Goal: Task Accomplishment & Management: Use online tool/utility

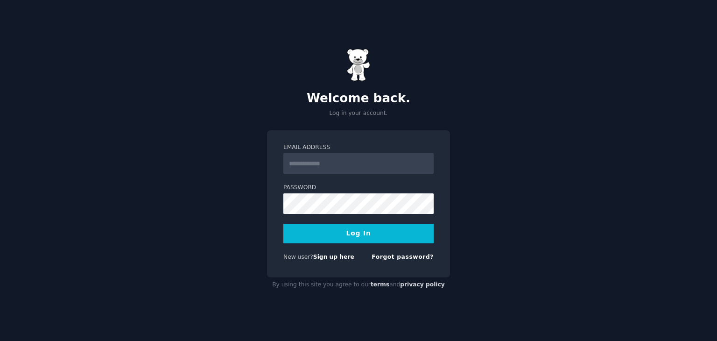
click at [349, 163] on input "Email Address" at bounding box center [358, 163] width 150 height 21
click at [373, 130] on div "Email Address Password Log In New user? Sign up here Forgot password?" at bounding box center [358, 203] width 183 height 147
click at [335, 258] on link "Sign up here" at bounding box center [333, 257] width 41 height 7
click at [334, 254] on link "Sign up here" at bounding box center [333, 257] width 41 height 7
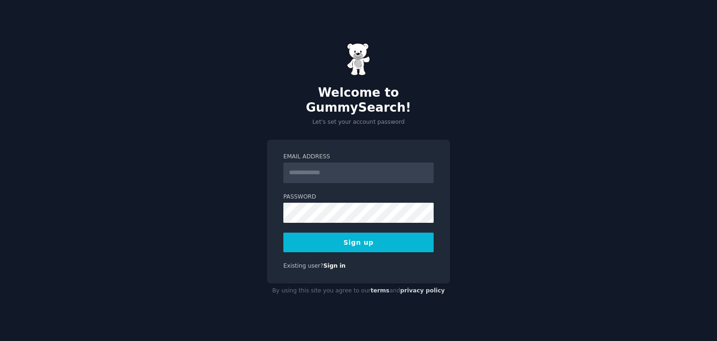
click at [327, 166] on input "Email Address" at bounding box center [358, 173] width 150 height 21
type input "**********"
click at [361, 236] on button "Sign up" at bounding box center [358, 243] width 150 height 20
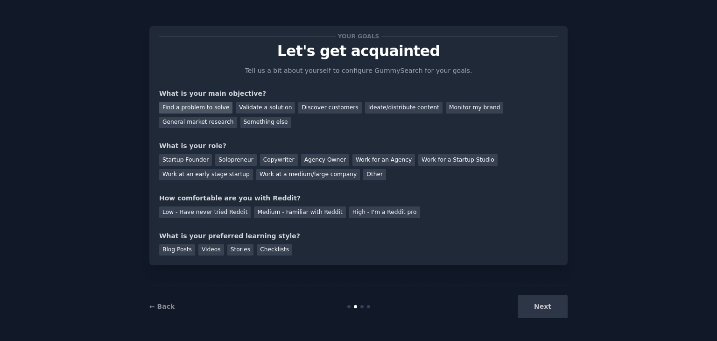
click at [199, 111] on div "Find a problem to solve" at bounding box center [195, 108] width 73 height 12
click at [312, 111] on div "Discover customers" at bounding box center [329, 108] width 63 height 12
click at [353, 142] on div "What is your role?" at bounding box center [358, 146] width 399 height 10
click at [237, 117] on div "General market research" at bounding box center [198, 123] width 78 height 12
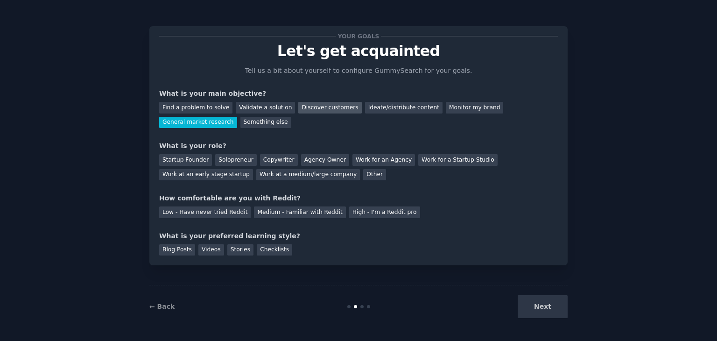
click at [323, 111] on div "Discover customers" at bounding box center [329, 108] width 63 height 12
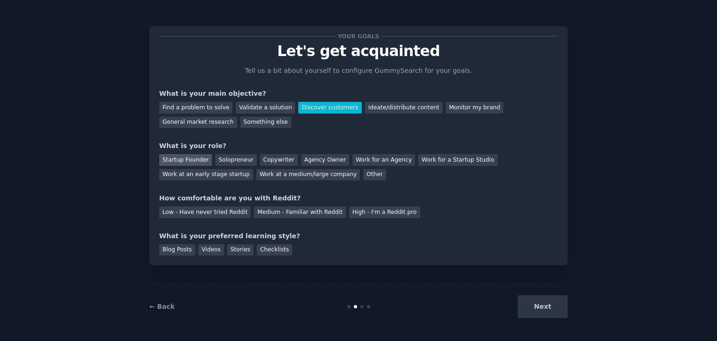
click at [195, 156] on div "Startup Founder" at bounding box center [185, 160] width 53 height 12
click at [253, 169] on div "Work at an early stage startup" at bounding box center [206, 175] width 94 height 12
click at [230, 213] on div "Low - Have never tried Reddit" at bounding box center [205, 212] width 92 height 12
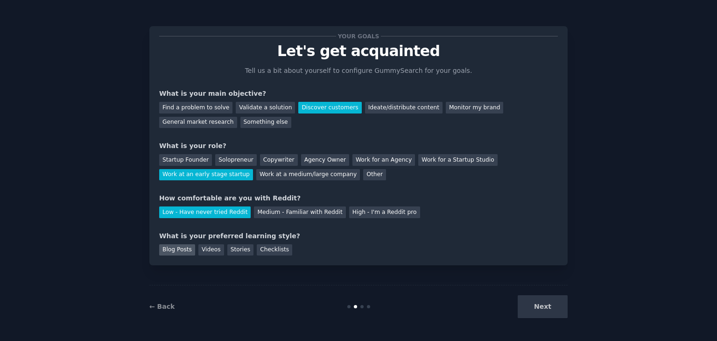
click at [184, 248] on div "Blog Posts" at bounding box center [177, 250] width 36 height 12
click at [550, 310] on button "Next" at bounding box center [543, 306] width 50 height 23
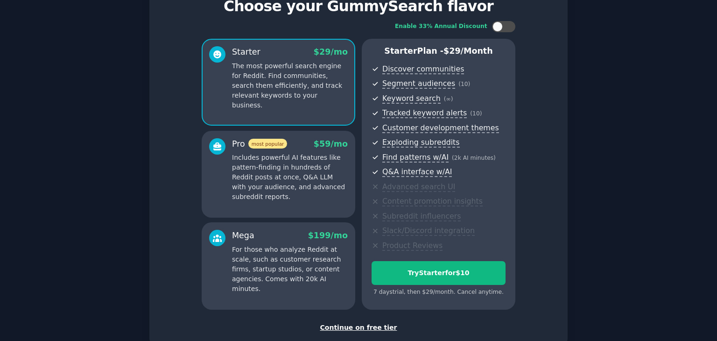
scroll to position [47, 0]
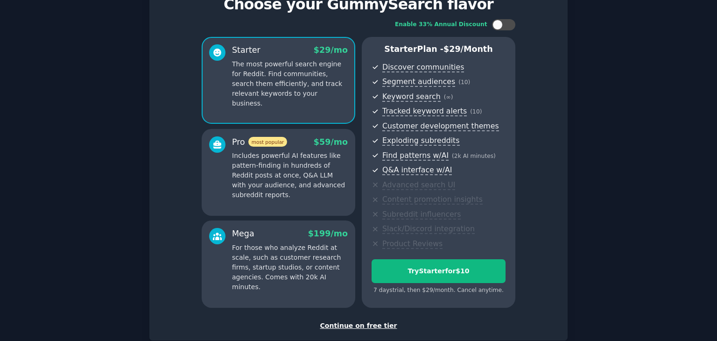
click at [356, 325] on div "Continue on free tier" at bounding box center [358, 326] width 399 height 10
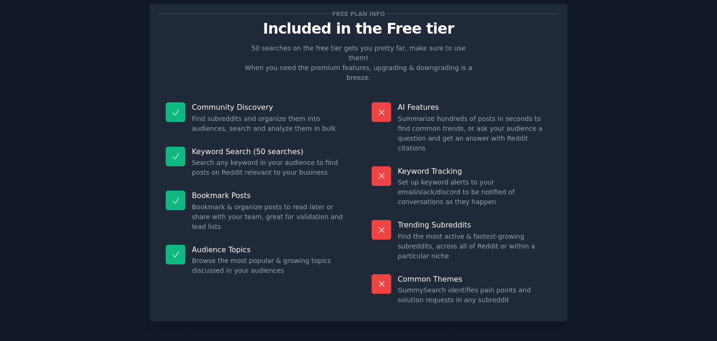
click at [475, 268] on div "Common Themes GummySearch identifies pain points and solution requests in any s…" at bounding box center [461, 290] width 193 height 44
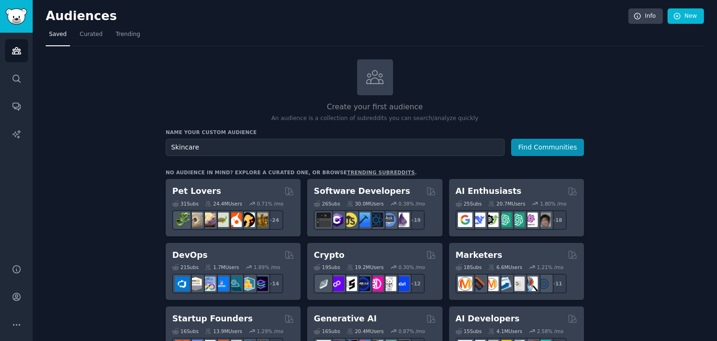
type input "Skincare"
click at [511, 139] on button "Find Communities" at bounding box center [547, 147] width 73 height 17
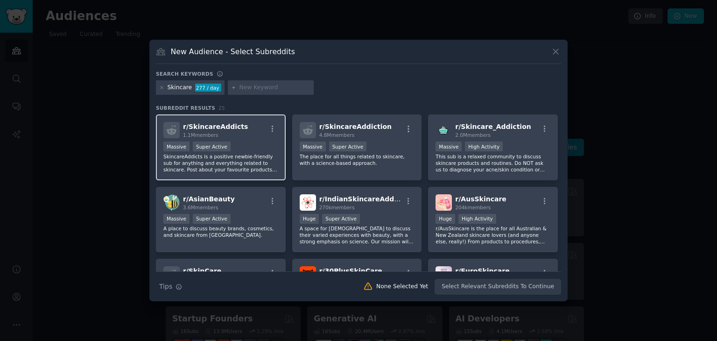
click at [257, 144] on div "Massive Super Active" at bounding box center [220, 148] width 115 height 12
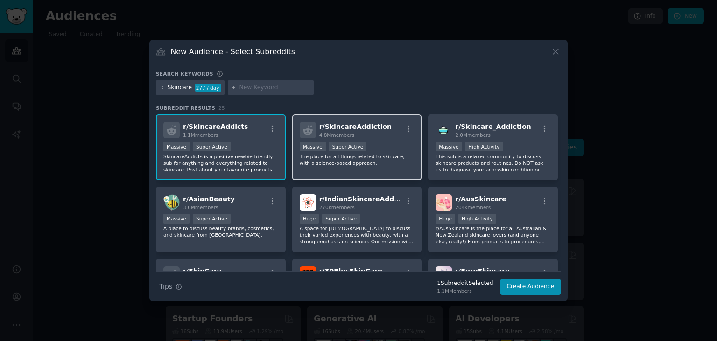
click at [374, 156] on p "The place for all things related to skincare, with a science-based approach." at bounding box center [357, 159] width 115 height 13
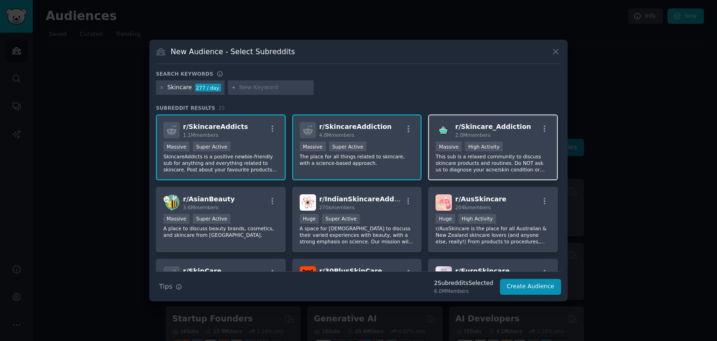
click at [514, 152] on div "Massive High Activity" at bounding box center [493, 148] width 115 height 12
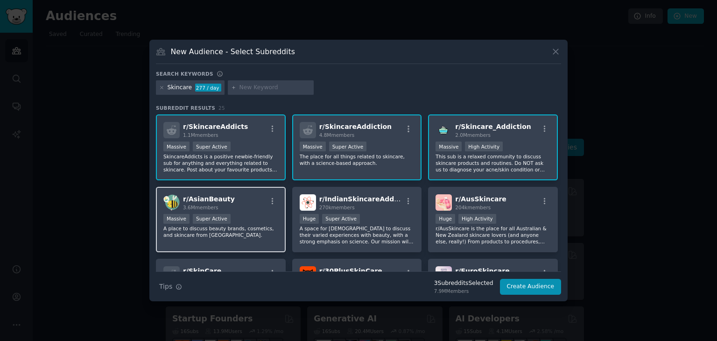
click at [239, 225] on p "A place to discuss beauty brands, cosmetics, and skincare from Asia." at bounding box center [220, 231] width 115 height 13
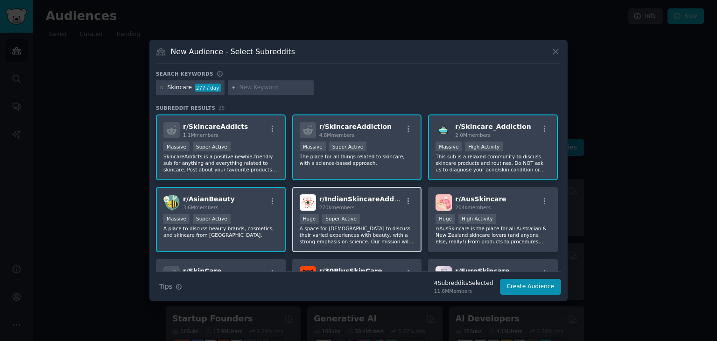
click at [401, 236] on p "A space for Indians to discuss their varied experiences with beauty, with a str…" at bounding box center [357, 235] width 115 height 20
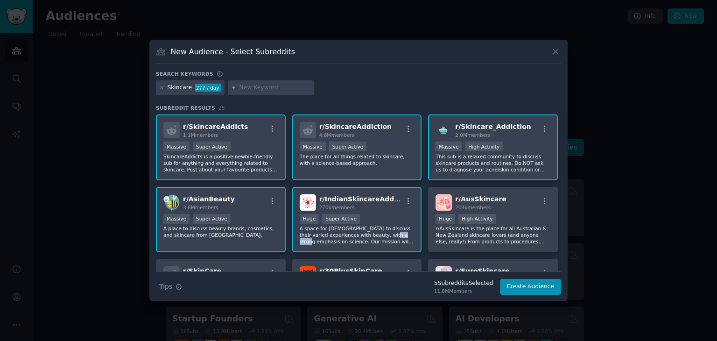
click at [401, 236] on p "A space for Indians to discuss their varied experiences with beauty, with a str…" at bounding box center [357, 235] width 115 height 20
click at [403, 72] on div "Search keywords" at bounding box center [358, 76] width 405 height 10
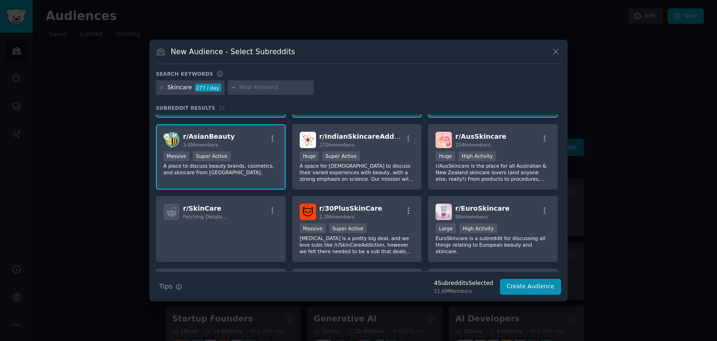
scroll to position [93, 0]
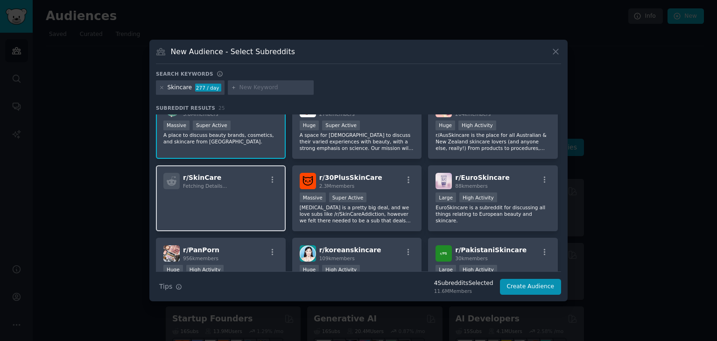
click at [238, 195] on p at bounding box center [220, 202] width 115 height 20
click at [270, 188] on div "r/ SkinCare Fetching Details..." at bounding box center [220, 181] width 115 height 16
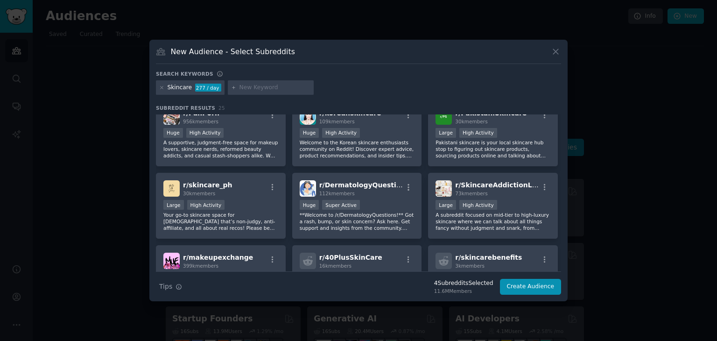
scroll to position [234, 0]
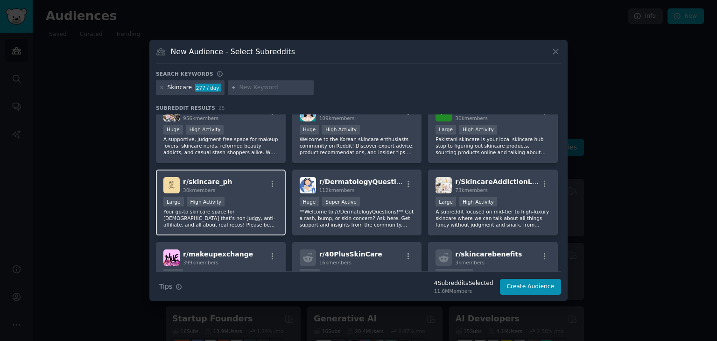
click at [262, 190] on div "r/ skincare_ph 30k members" at bounding box center [220, 185] width 115 height 16
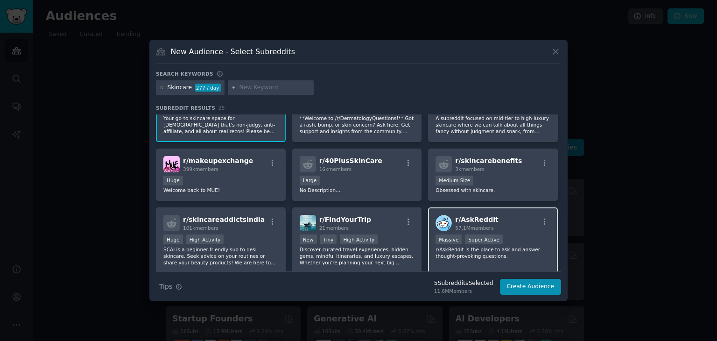
scroll to position [374, 0]
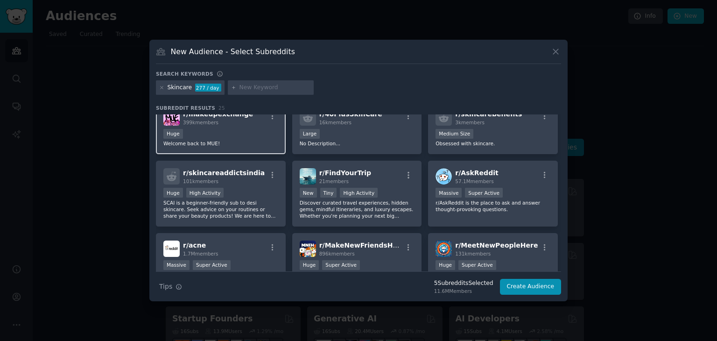
click at [254, 142] on p "Welcome back to MUE!" at bounding box center [220, 143] width 115 height 7
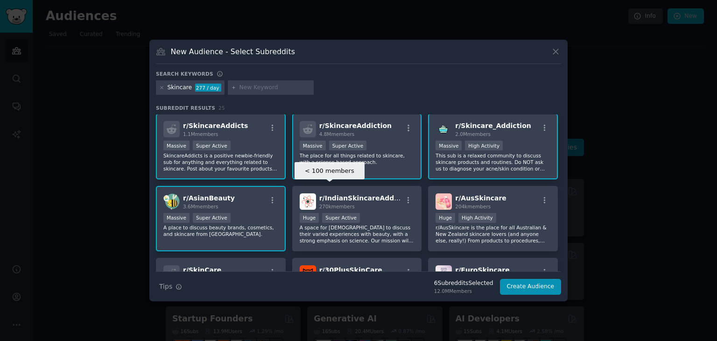
scroll to position [0, 0]
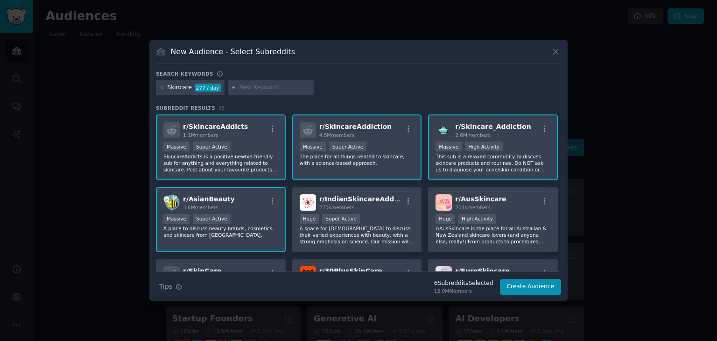
click at [259, 85] on input "text" at bounding box center [275, 88] width 71 height 8
type input "acne"
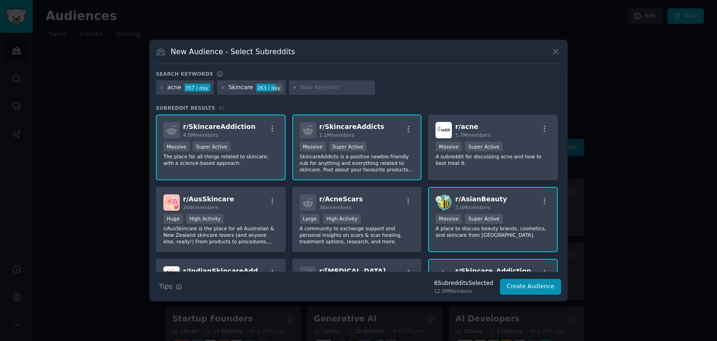
paste input "AI skincare"
type input "AI skincare"
click at [383, 76] on div "Search keywords" at bounding box center [358, 76] width 405 height 10
click at [344, 90] on input "AI skincare" at bounding box center [336, 88] width 71 height 8
click at [397, 87] on div "acne 357 / day Skincare 263 / day AI skincare" at bounding box center [358, 89] width 405 height 18
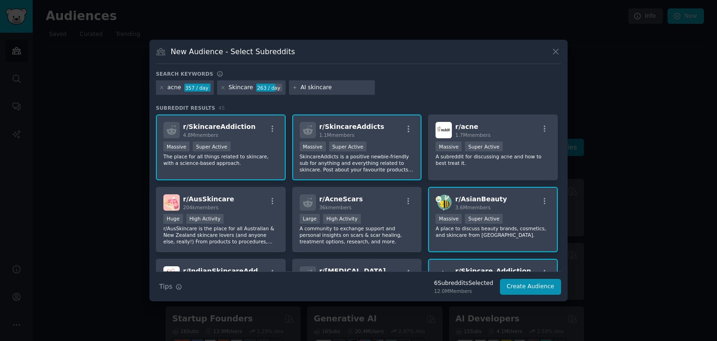
click at [317, 85] on input "AI skincare" at bounding box center [336, 88] width 71 height 8
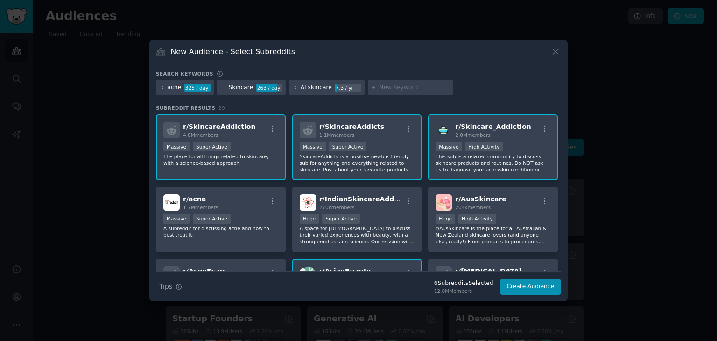
paste input "how to analyze my skin"
type input "how to analyze my skin"
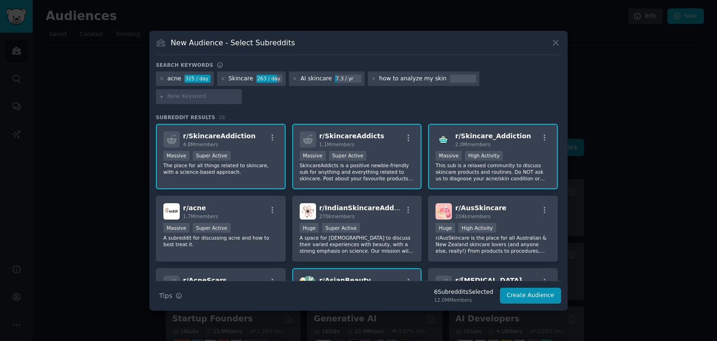
paste input "skincare routine help"
type input "skincare routine help"
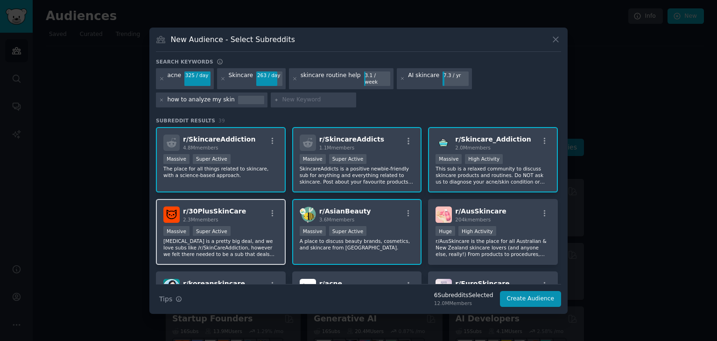
click at [254, 217] on div "r/ 30PlusSkinCare 2.3M members" at bounding box center [220, 214] width 115 height 16
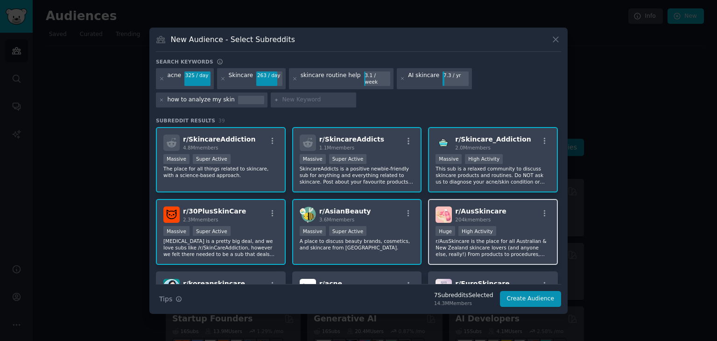
click at [503, 214] on div "r/ AusSkincare 204k members" at bounding box center [493, 214] width 115 height 16
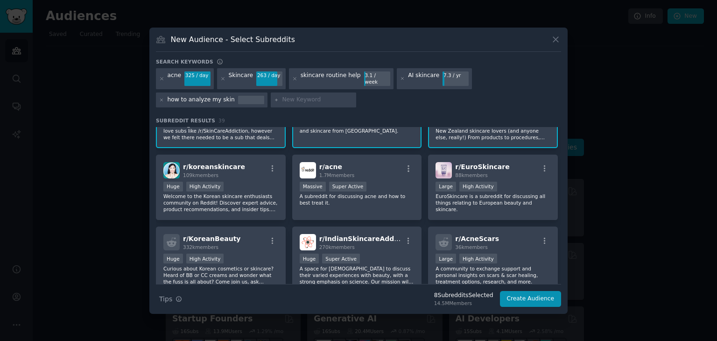
scroll to position [140, 0]
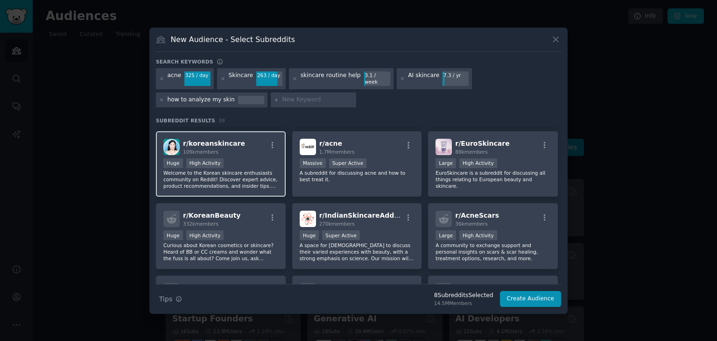
click at [235, 158] on div "Huge High Activity" at bounding box center [220, 164] width 115 height 12
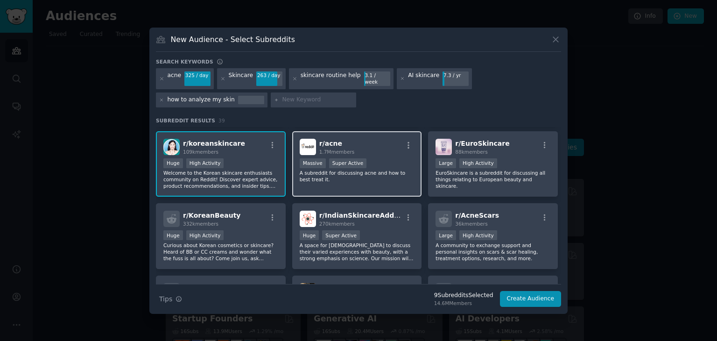
click at [376, 145] on div "r/ acne 1.7M members" at bounding box center [357, 147] width 115 height 16
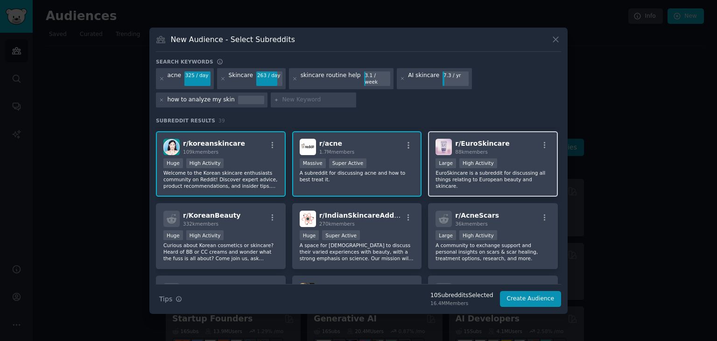
click at [525, 158] on div ">= 80th percentile for submissions / day Large High Activity" at bounding box center [493, 164] width 115 height 12
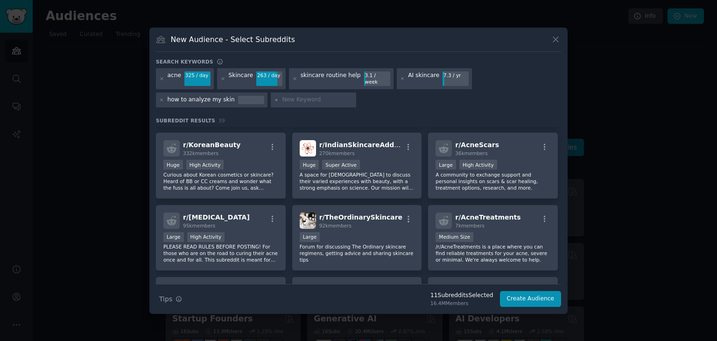
scroll to position [234, 0]
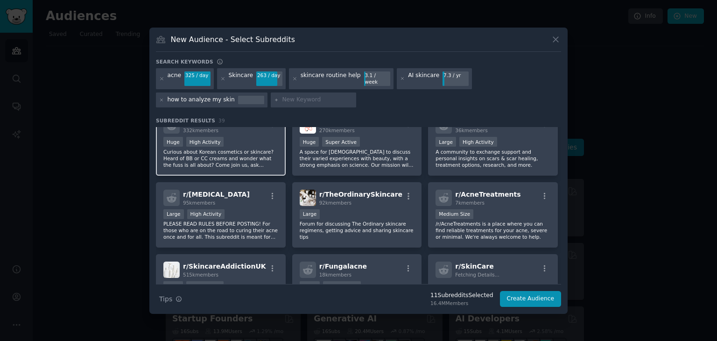
click at [262, 149] on p "Curious about Korean cosmetics or skincare? Heard of BB or CC creams and wonder…" at bounding box center [220, 159] width 115 height 20
click at [376, 152] on p "A space for Indians to discuss their varied experiences with beauty, with a str…" at bounding box center [357, 159] width 115 height 20
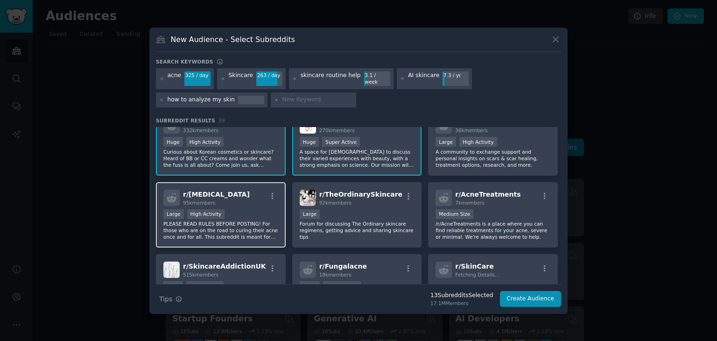
click at [259, 199] on div "r/ Accutane 95k members" at bounding box center [220, 198] width 115 height 16
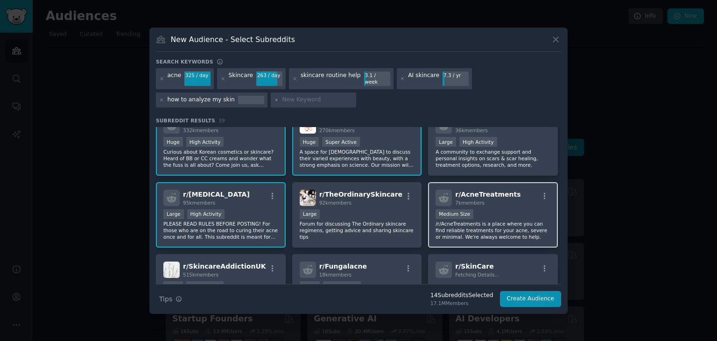
click at [514, 197] on div "r/ AcneTreatments 7k members" at bounding box center [493, 198] width 115 height 16
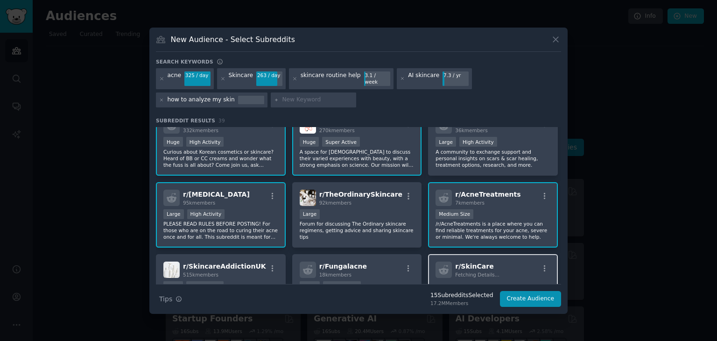
click at [500, 267] on div "r/ SkinCare Fetching Details..." at bounding box center [493, 270] width 115 height 16
click at [557, 292] on button "Create Audience" at bounding box center [531, 299] width 62 height 16
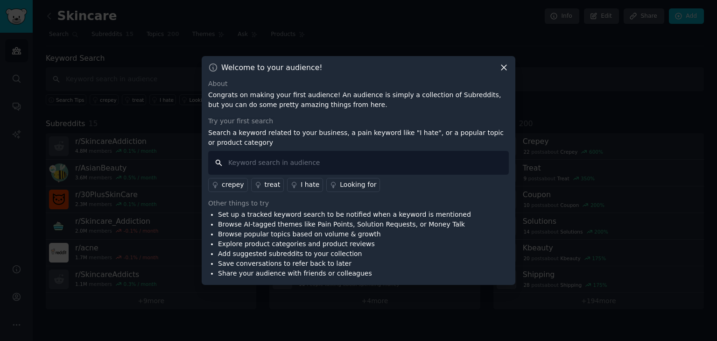
click at [329, 160] on input "text" at bounding box center [358, 163] width 301 height 24
paste input ""skin app" "AI skincare" "how to analyze my skin" "skincare routine help""
type input ""skin app" "AI skincare" "how to analyze my skin" "skincare routine help""
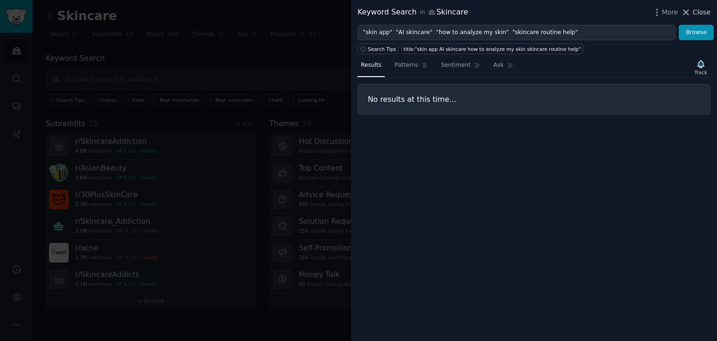
click at [698, 10] on span "Close" at bounding box center [702, 12] width 18 height 10
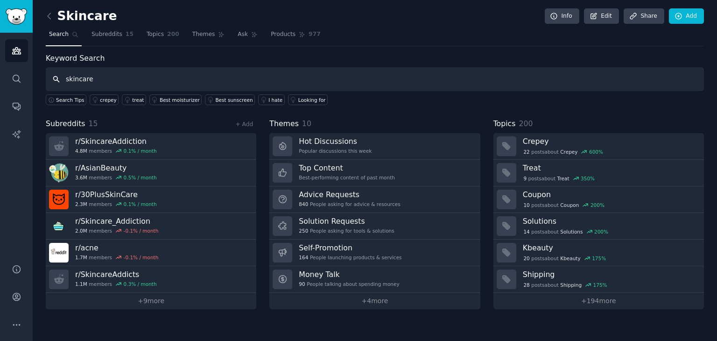
type input "skincare"
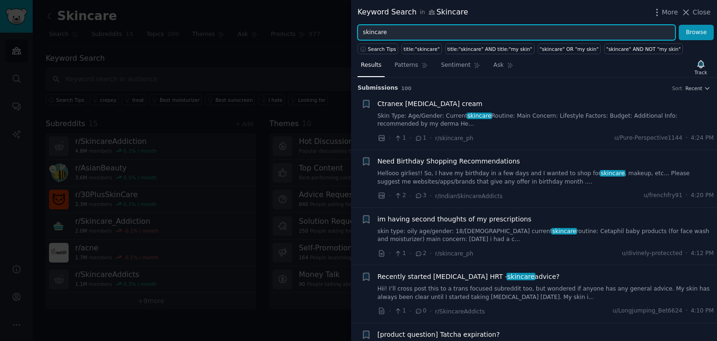
click at [420, 28] on input "skincare" at bounding box center [517, 33] width 318 height 16
type input "skincare routine"
click at [679, 25] on button "Browse" at bounding box center [696, 33] width 35 height 16
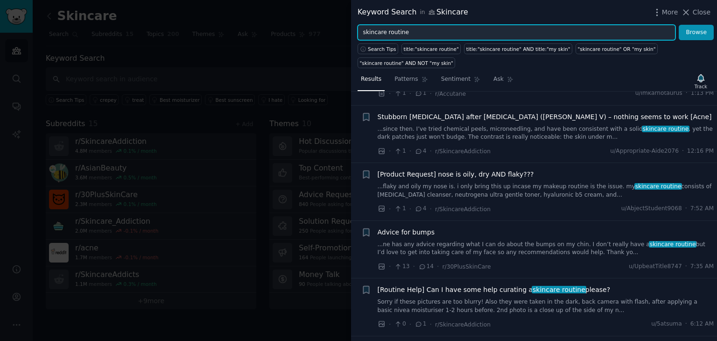
scroll to position [234, 0]
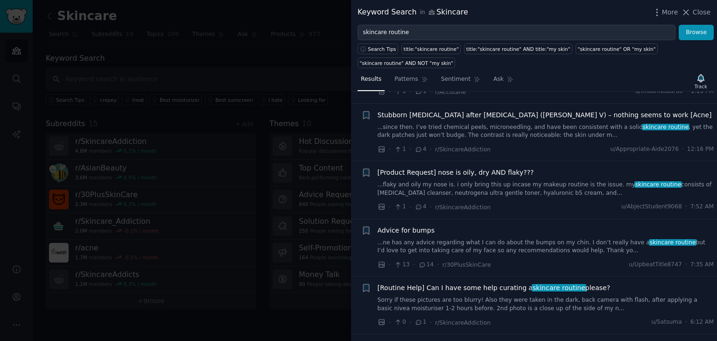
click at [539, 188] on link "...flaky and oily my nose is. i only bring this up incase my makeup routine is …" at bounding box center [546, 189] width 337 height 16
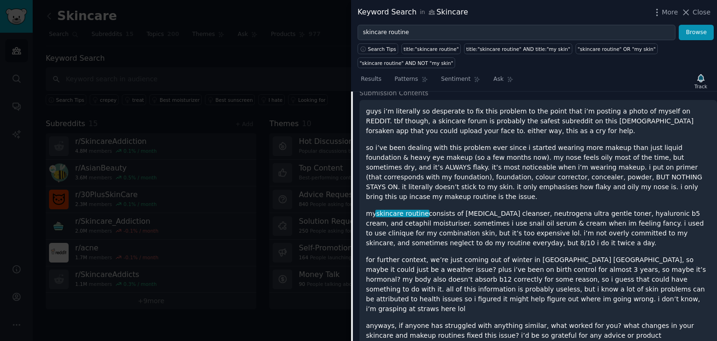
scroll to position [396, 0]
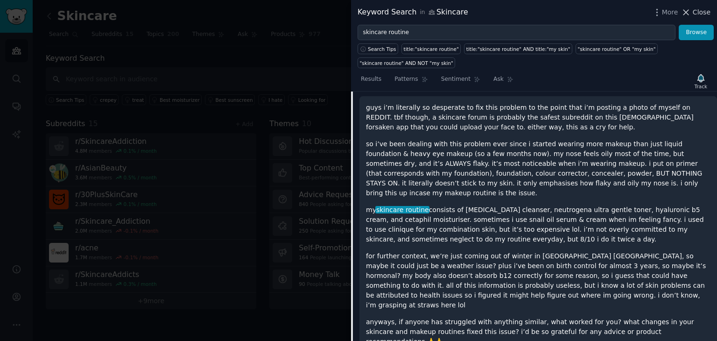
click at [706, 12] on span "Close" at bounding box center [702, 12] width 18 height 10
click at [695, 9] on link "Add" at bounding box center [686, 16] width 35 height 16
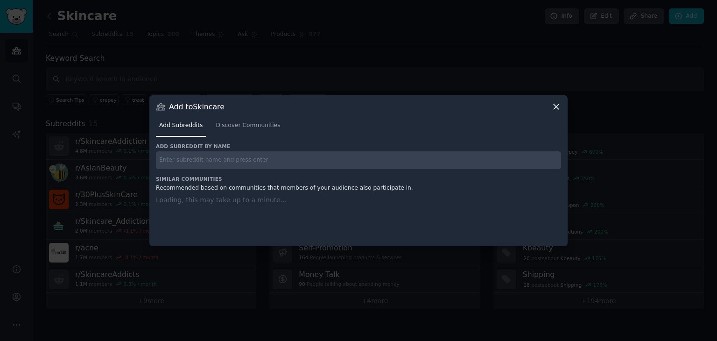
click at [687, 9] on div at bounding box center [358, 170] width 717 height 341
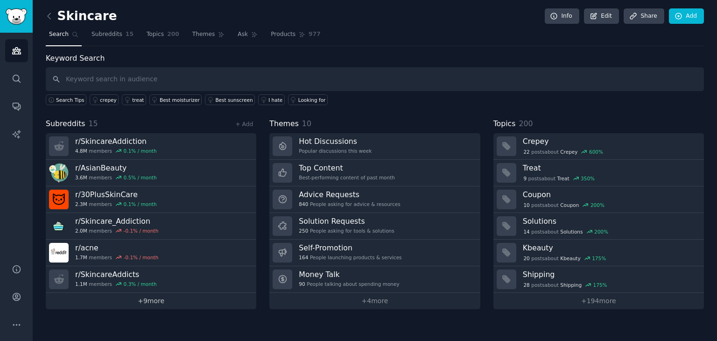
click at [162, 297] on link "+ 9 more" at bounding box center [151, 301] width 211 height 16
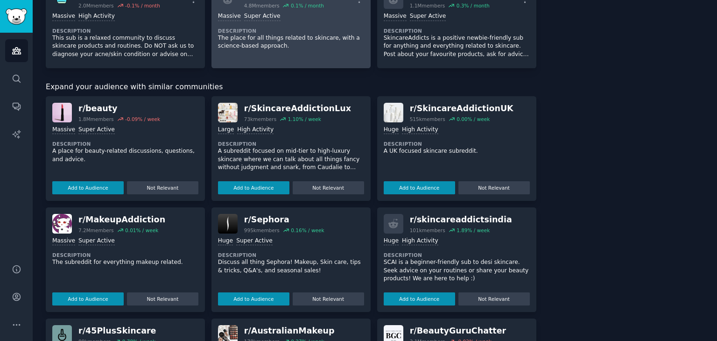
scroll to position [467, 0]
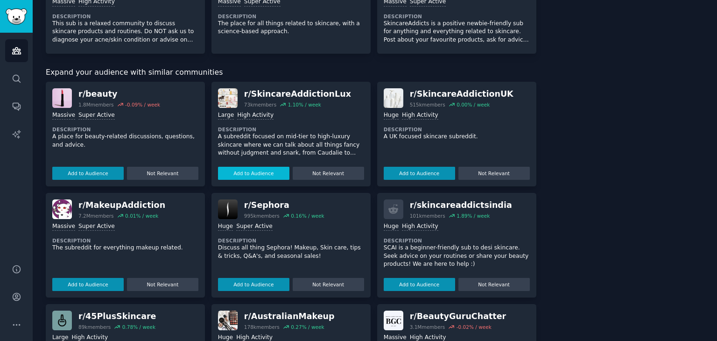
click at [259, 172] on button "Add to Audience" at bounding box center [253, 173] width 71 height 13
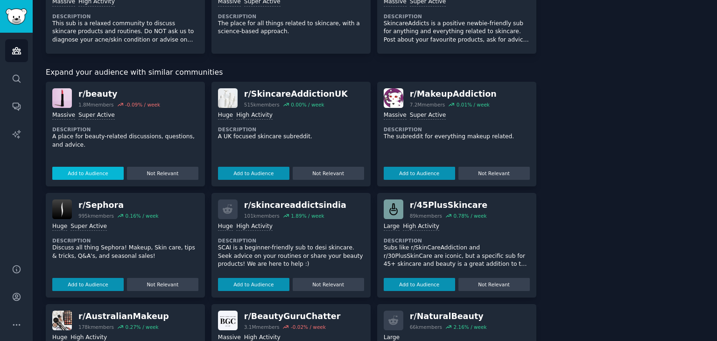
click at [91, 171] on button "Add to Audience" at bounding box center [87, 173] width 71 height 13
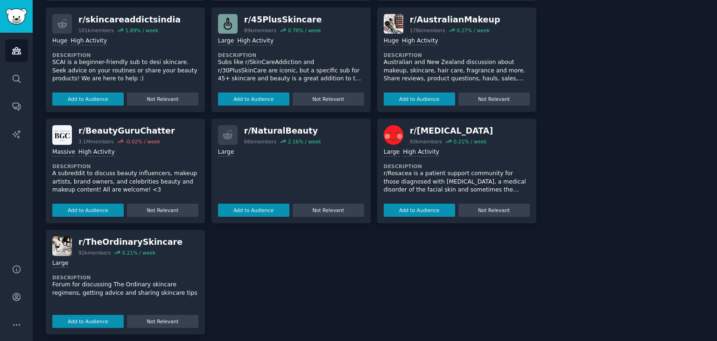
scroll to position [747, 0]
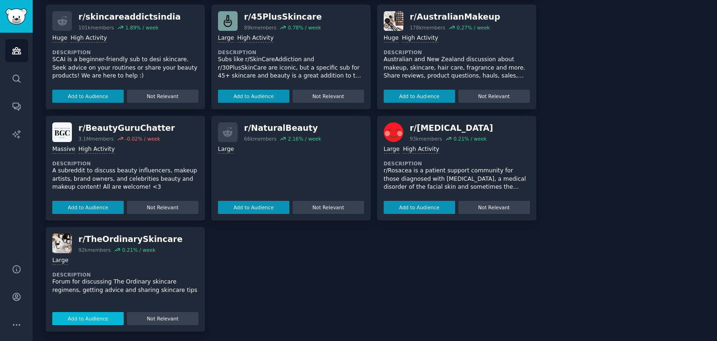
click at [94, 314] on button "Add to Audience" at bounding box center [87, 318] width 71 height 13
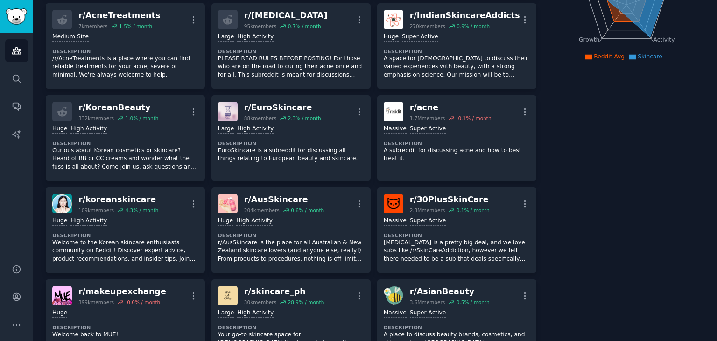
scroll to position [0, 0]
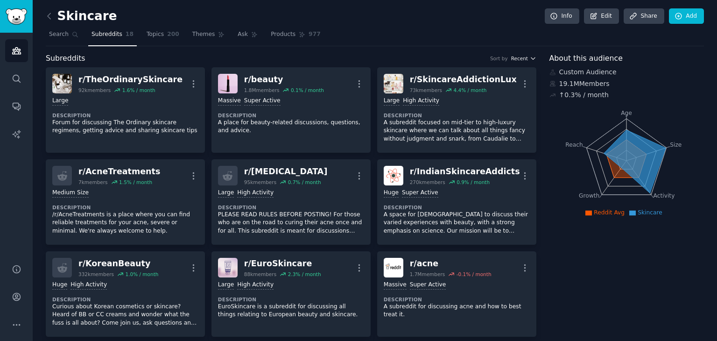
click at [525, 57] on span "Recent" at bounding box center [519, 58] width 17 height 7
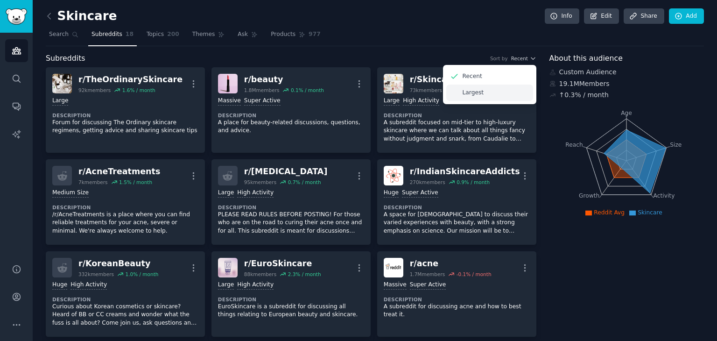
click at [480, 89] on div "Largest" at bounding box center [489, 93] width 87 height 16
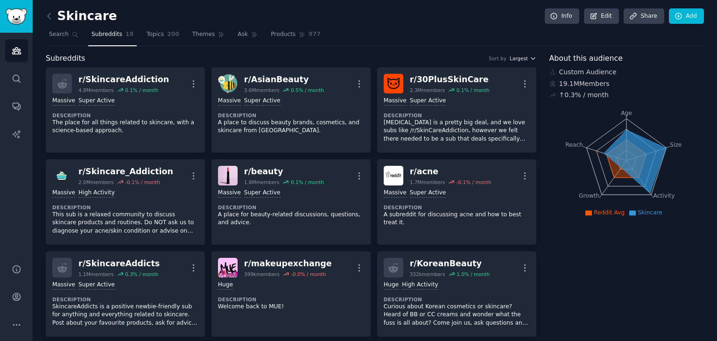
click at [527, 57] on button "Largest" at bounding box center [523, 58] width 27 height 7
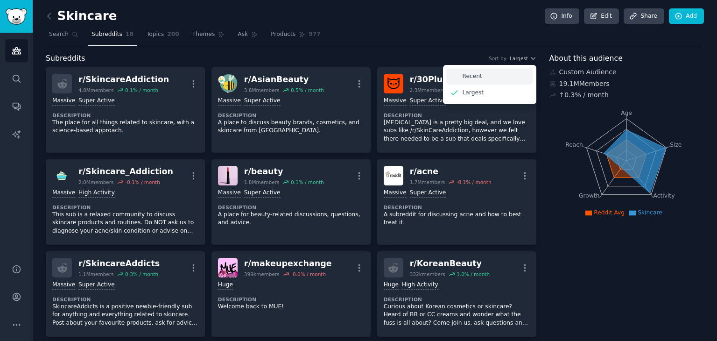
click at [508, 72] on div "Recent" at bounding box center [489, 76] width 87 height 16
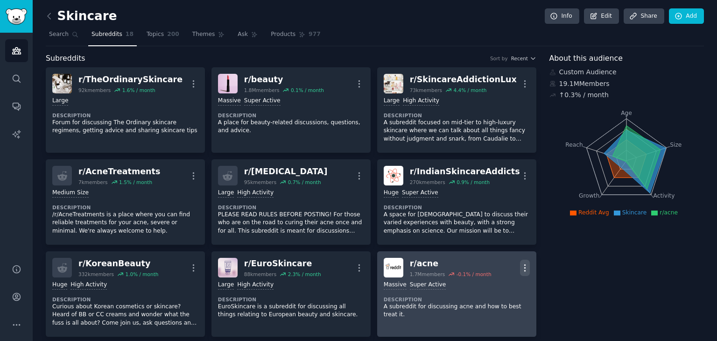
click at [524, 264] on icon "button" at bounding box center [524, 267] width 1 height 7
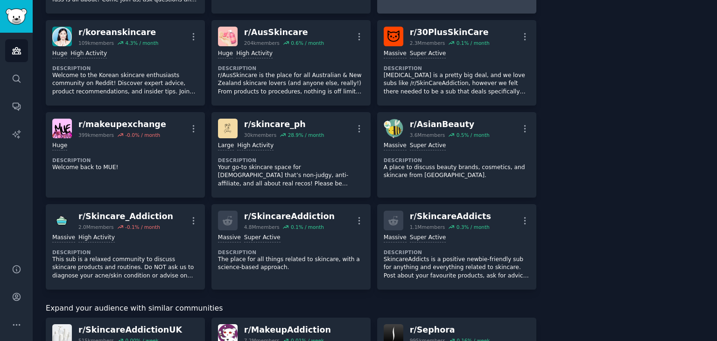
scroll to position [327, 0]
